Goal: Task Accomplishment & Management: Manage account settings

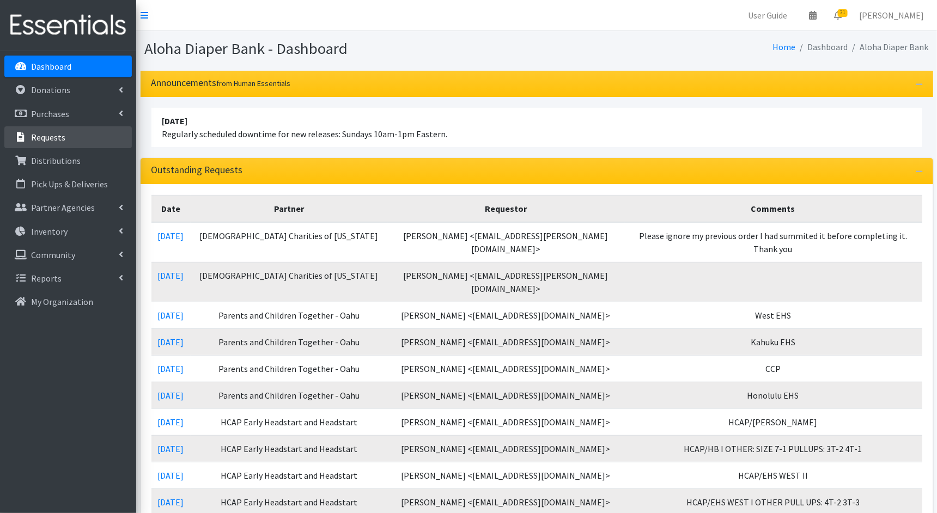
click at [50, 139] on p "Requests" at bounding box center [48, 137] width 34 height 11
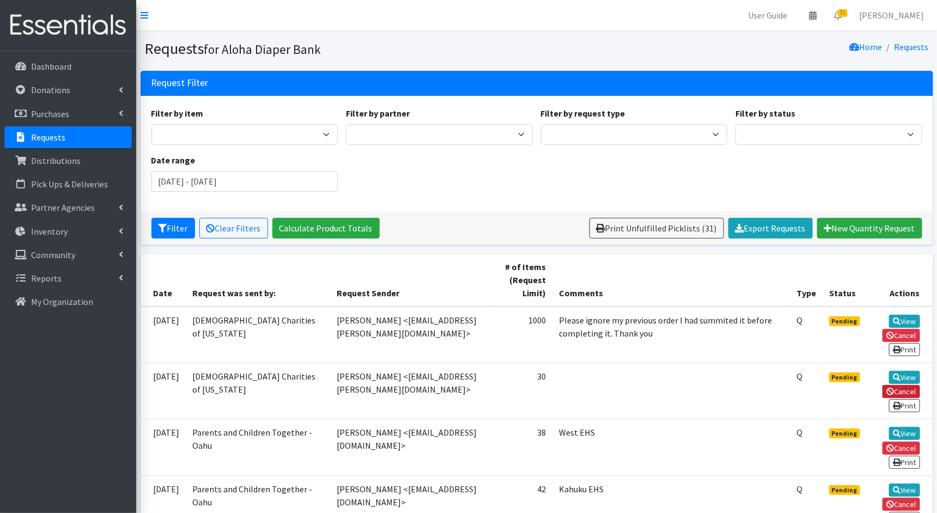
click at [907, 388] on link "Cancel" at bounding box center [901, 391] width 38 height 13
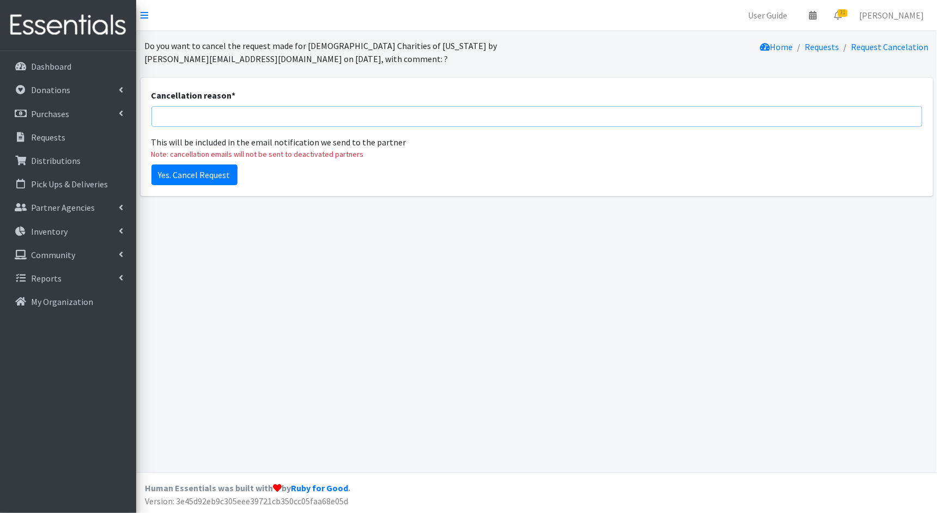
click at [453, 122] on input "Cancellation reason *" at bounding box center [536, 116] width 771 height 21
type input "per partner request to cancel"
click at [181, 179] on input "Yes. Cancel Request" at bounding box center [194, 174] width 86 height 21
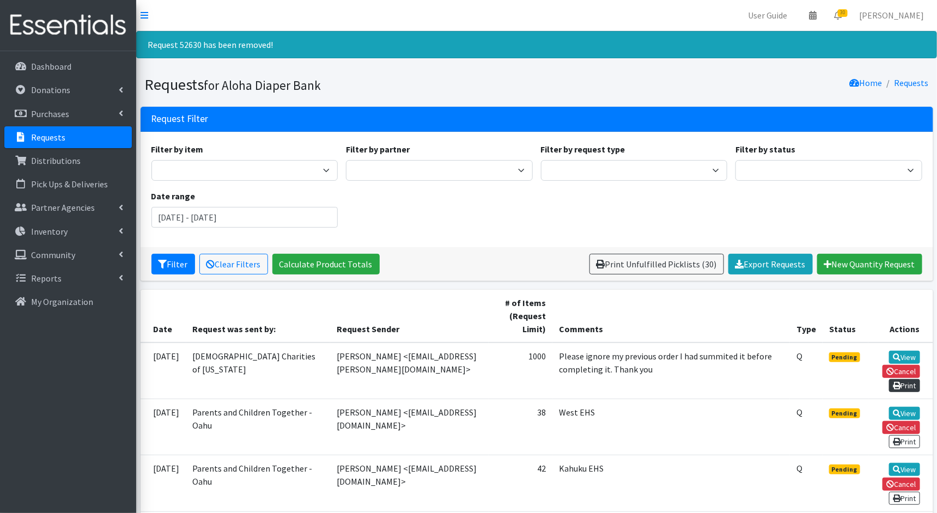
click at [907, 384] on link "Print" at bounding box center [904, 385] width 31 height 13
